Goal: Task Accomplishment & Management: Manage account settings

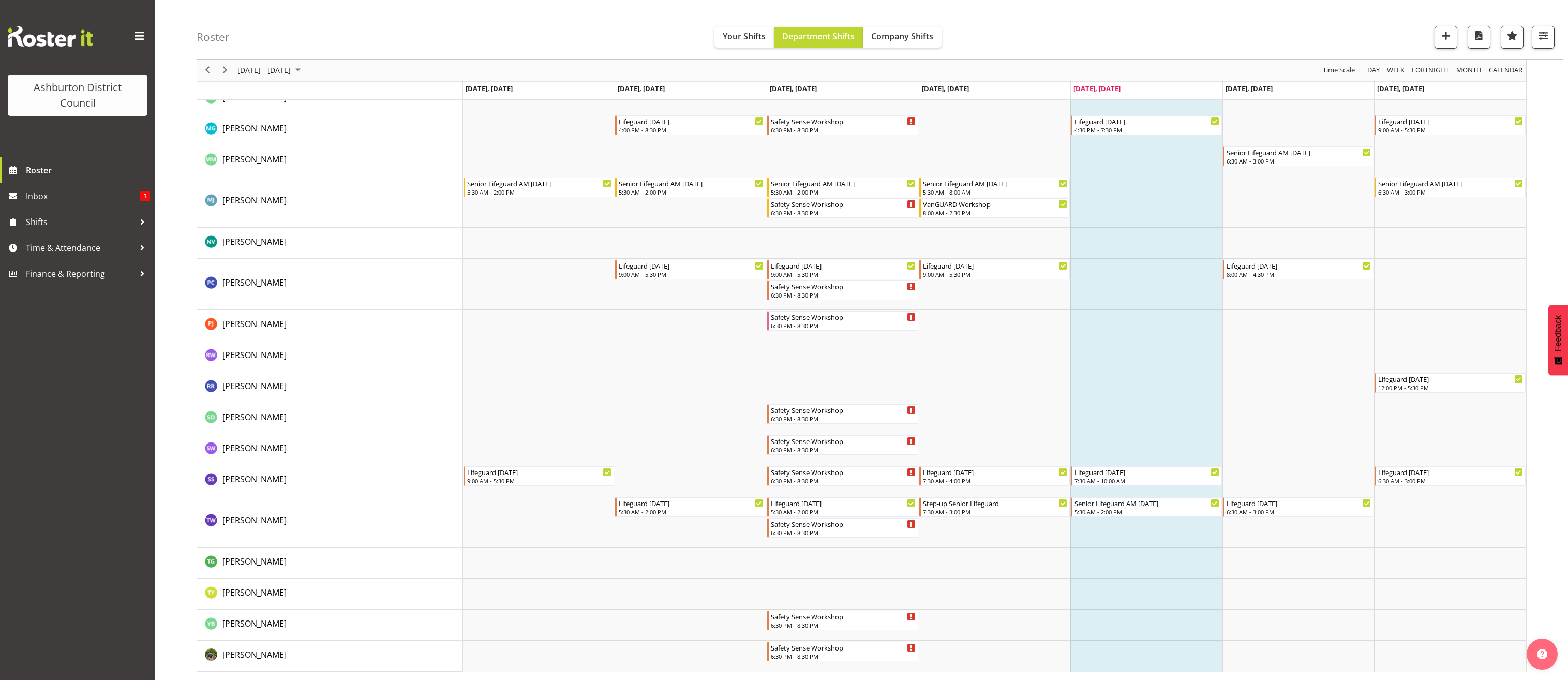
scroll to position [1505, 0]
click at [1552, 38] on button "button" at bounding box center [1543, 37] width 23 height 23
click at [1552, 36] on button "button" at bounding box center [1543, 37] width 23 height 23
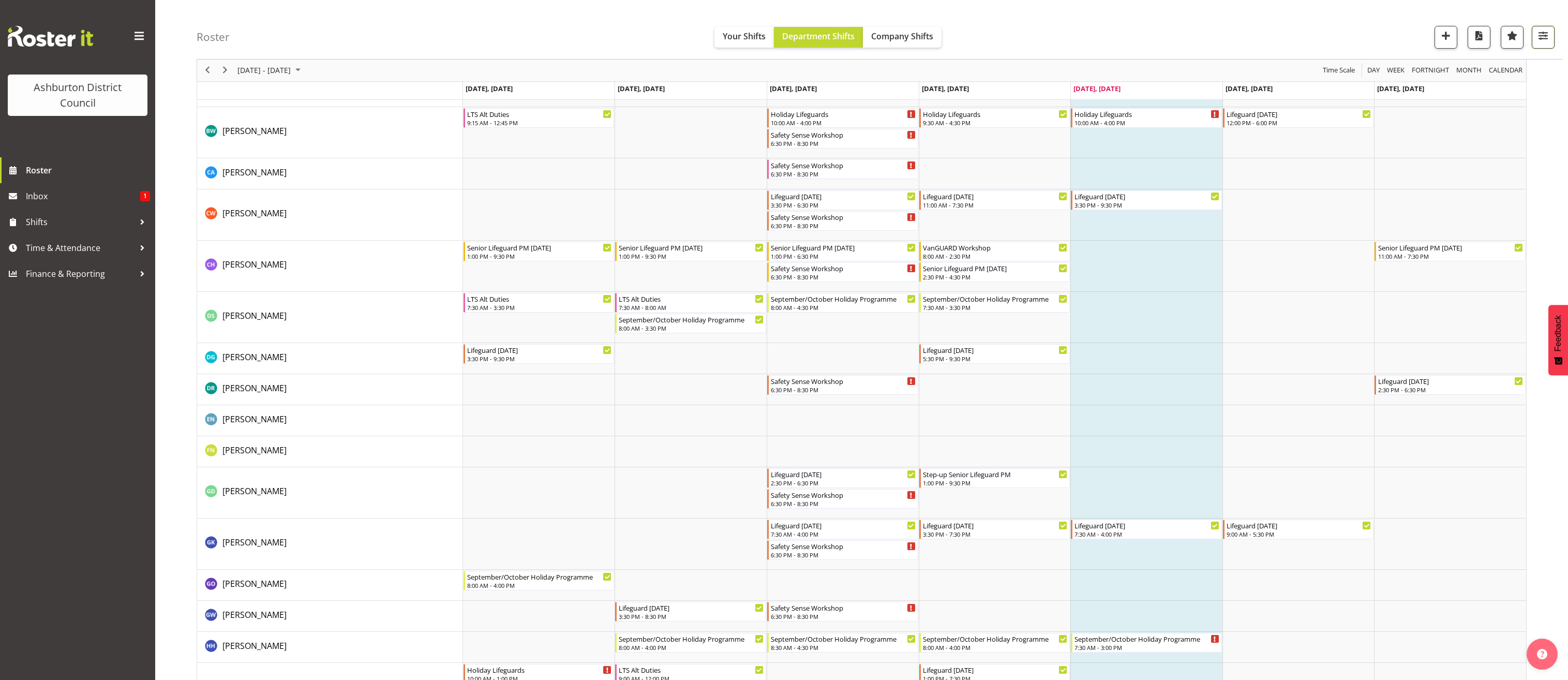
scroll to position [0, 0]
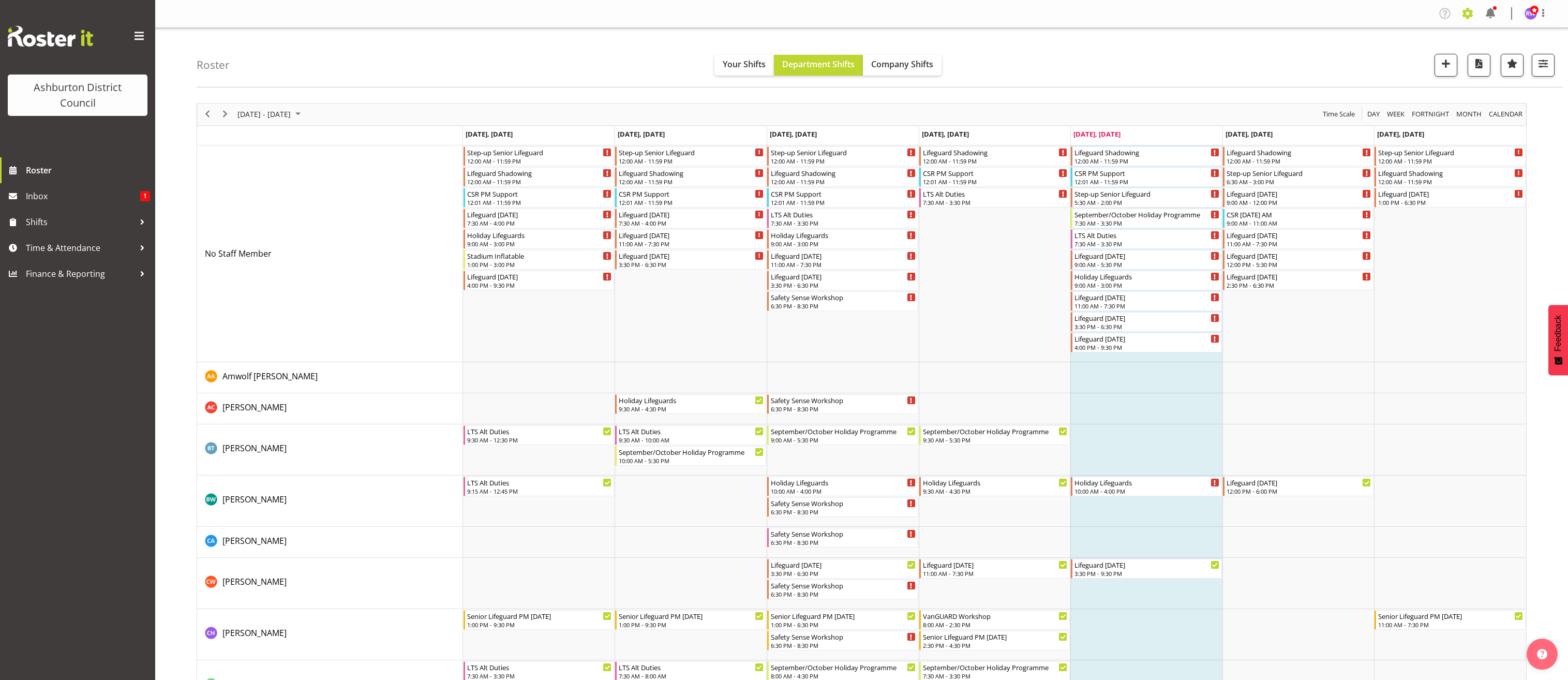
click at [1471, 15] on span at bounding box center [1468, 13] width 16 height 16
click at [1359, 116] on link "Employees" at bounding box center [1404, 112] width 143 height 19
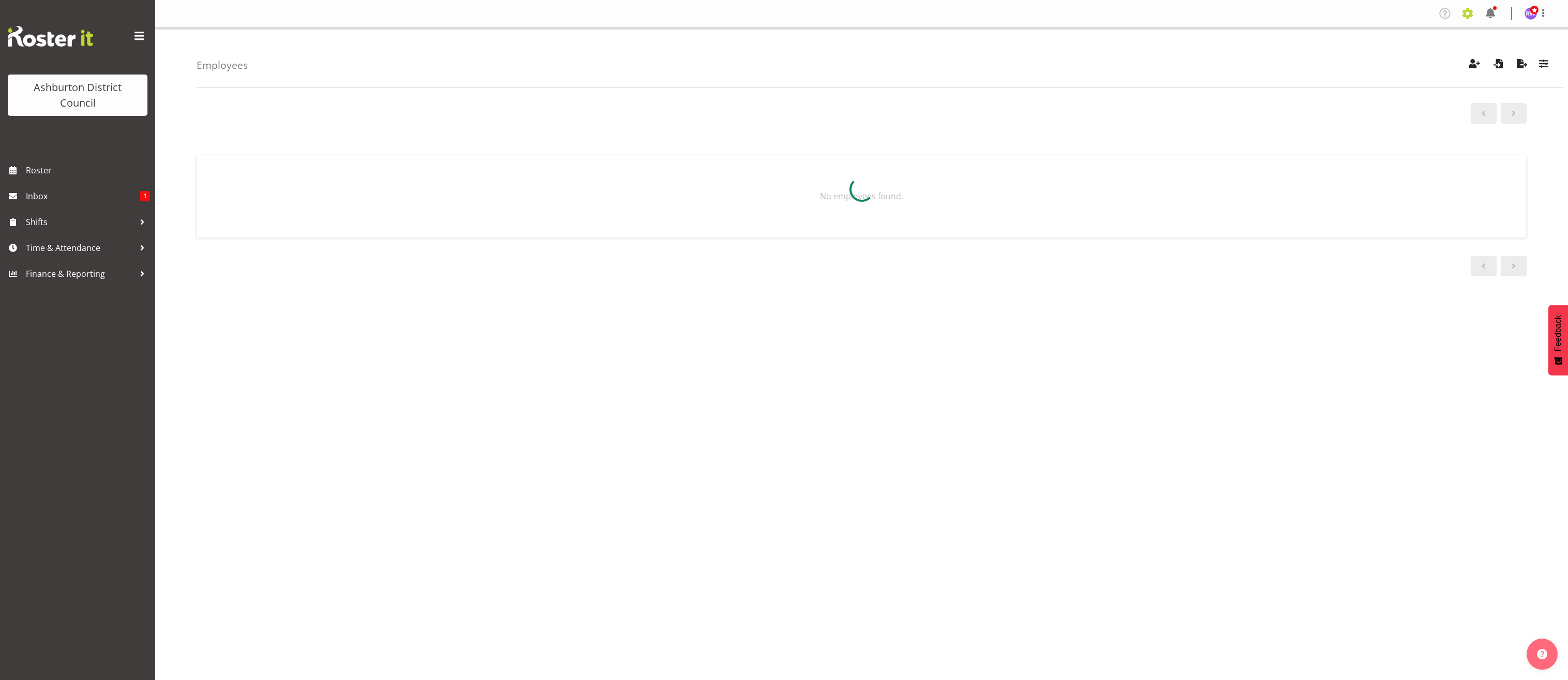
click at [1473, 15] on span at bounding box center [1468, 13] width 16 height 16
click at [1388, 115] on link "Employees" at bounding box center [1404, 112] width 143 height 19
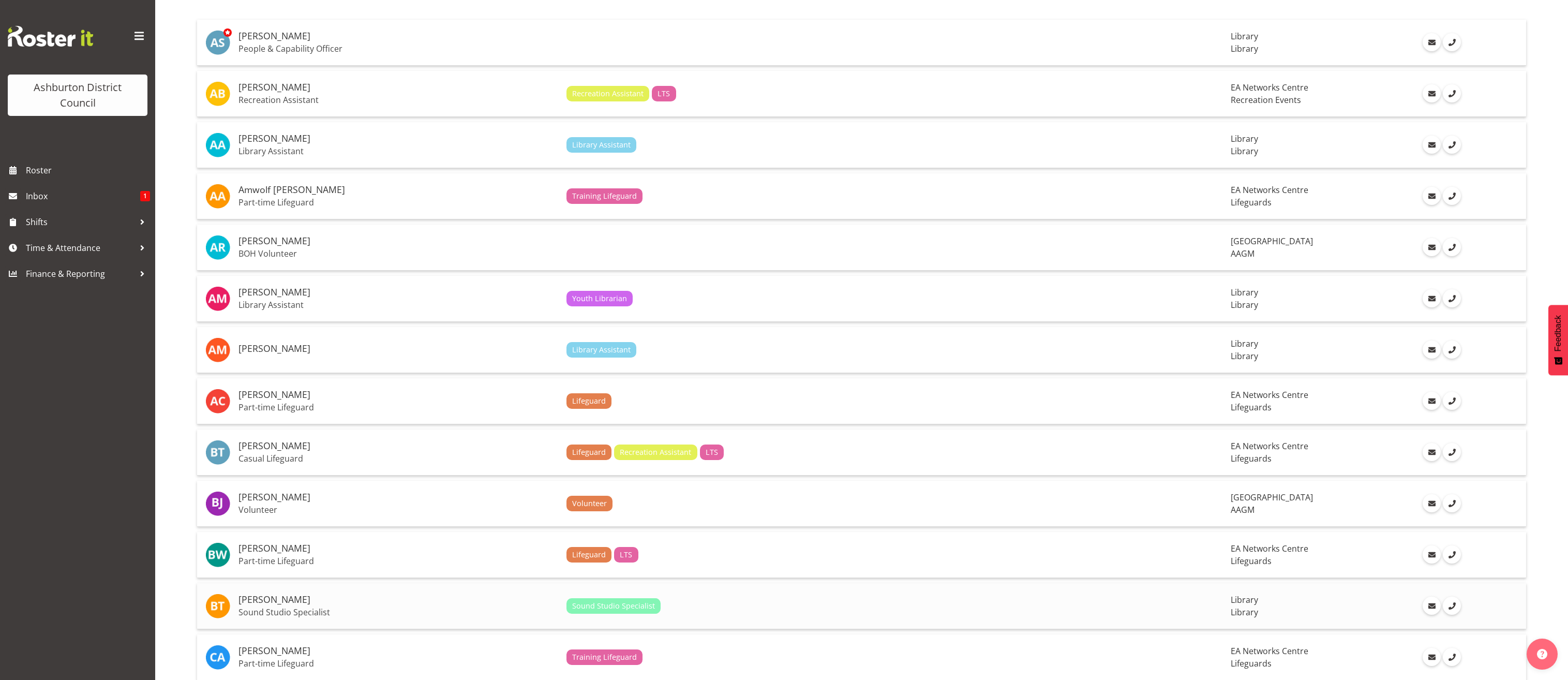
scroll to position [138, 0]
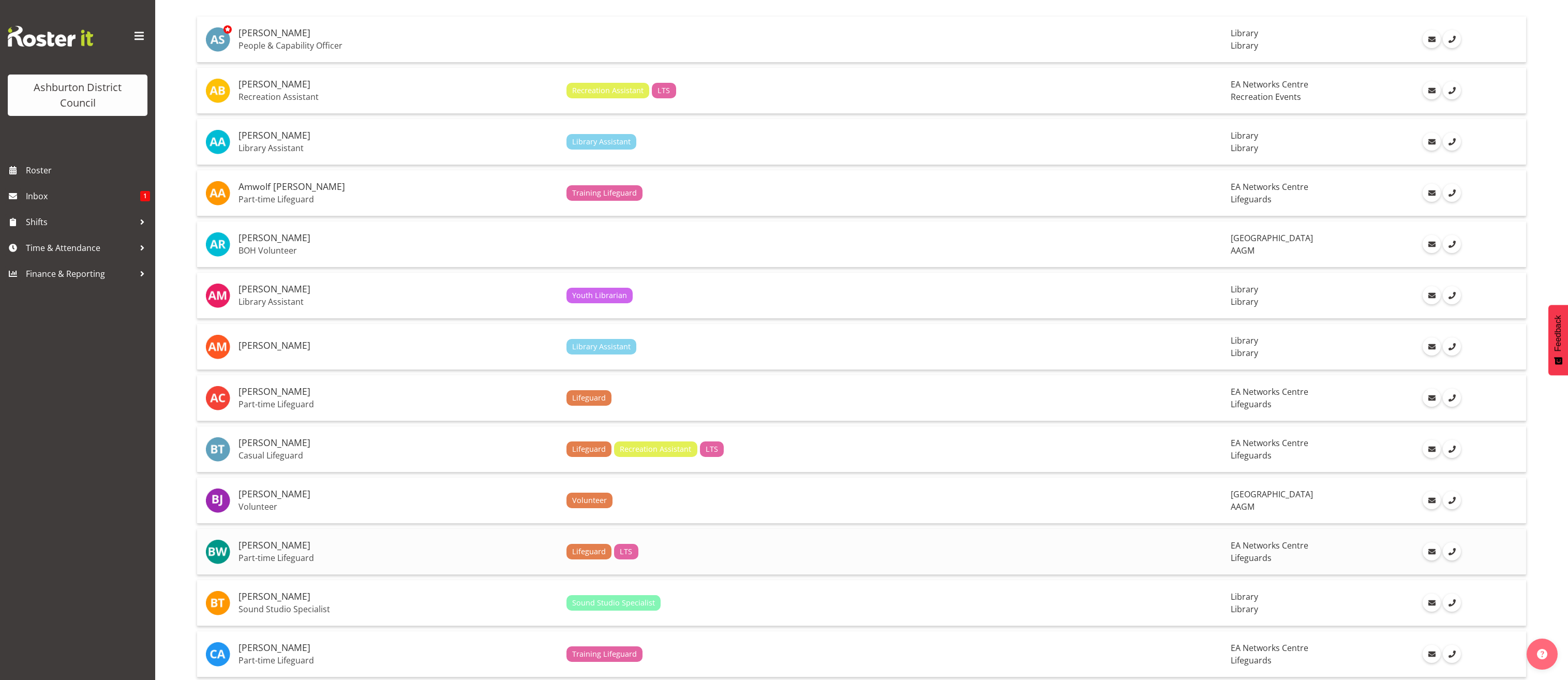
click at [354, 559] on p "Part-time Lifeguard" at bounding box center [398, 558] width 320 height 10
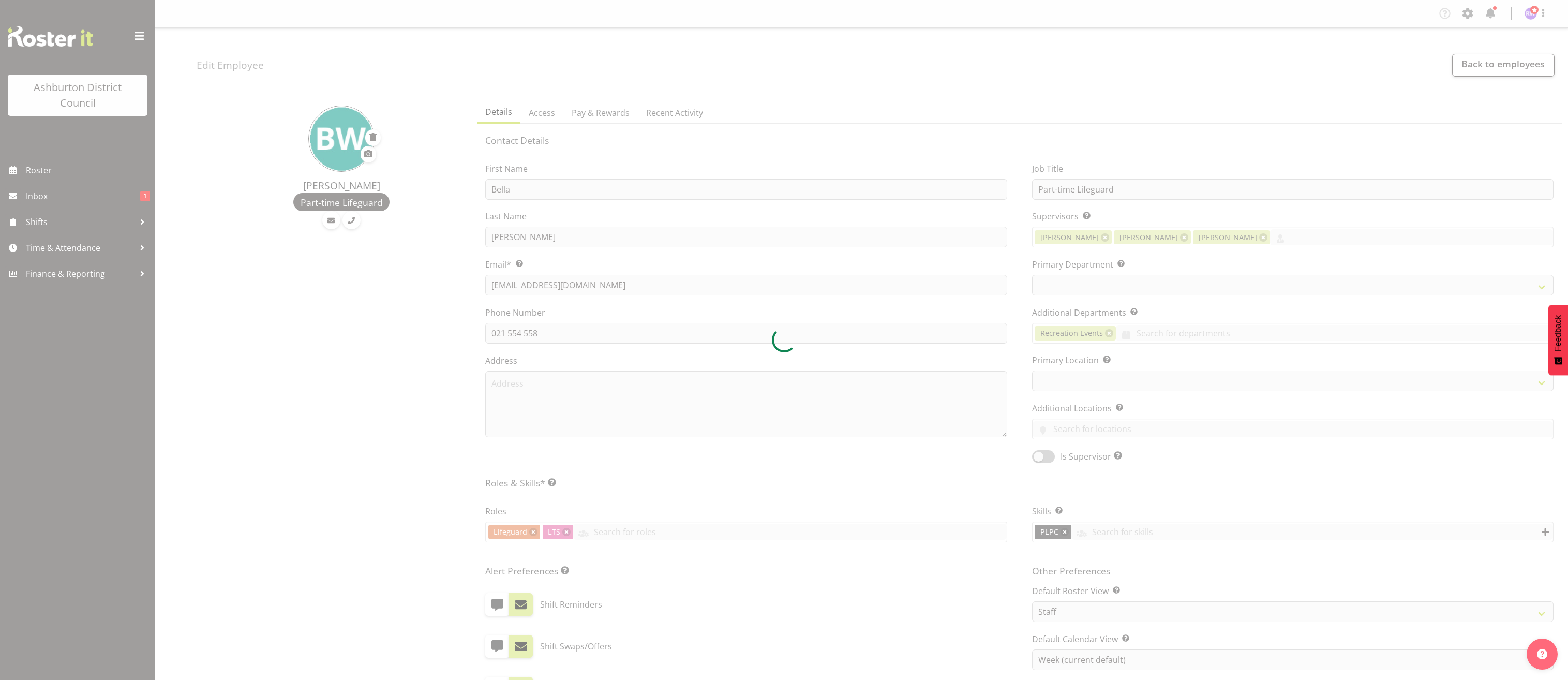
select select "TimelineWeek"
select select
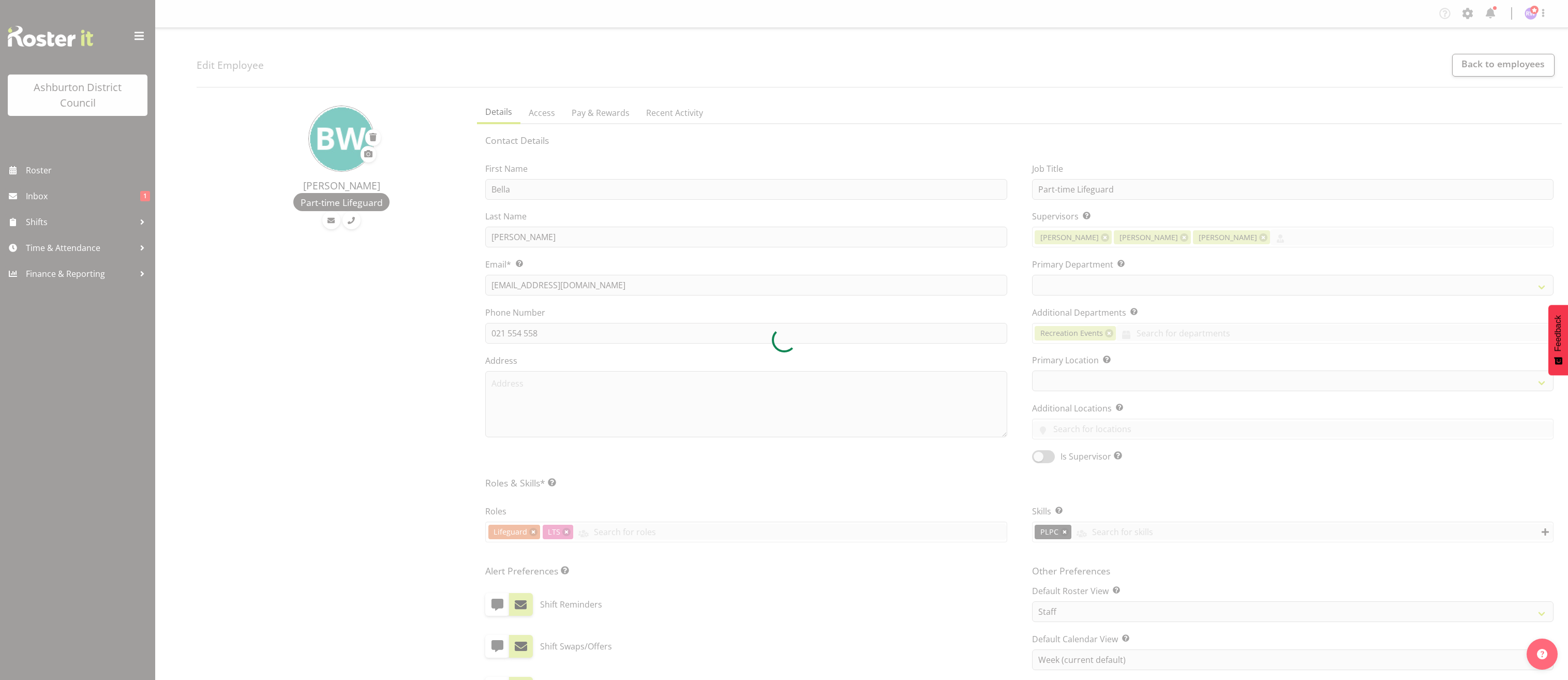
select select "65"
select select "64"
